Goal: Find specific page/section: Find specific page/section

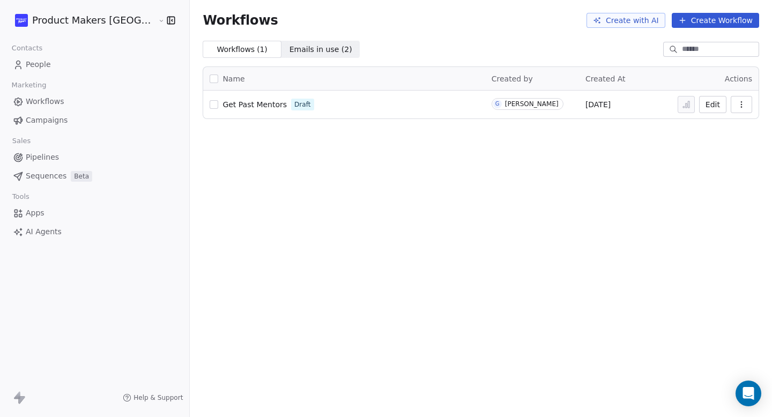
click at [232, 105] on span "Get Past Mentors" at bounding box center [254, 104] width 64 height 9
